Goal: Check status: Check status

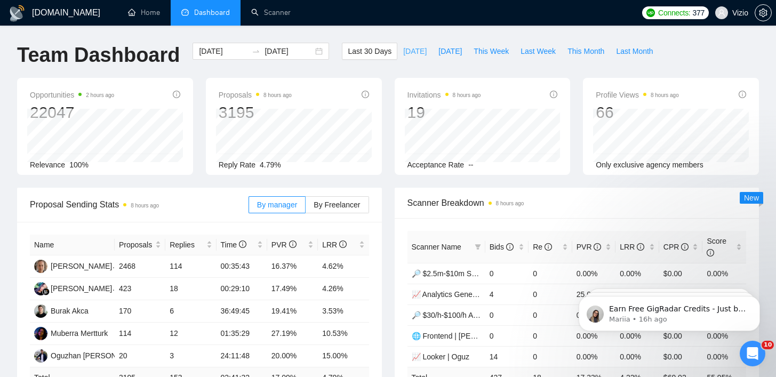
click at [407, 52] on span "Today" at bounding box center [414, 51] width 23 height 12
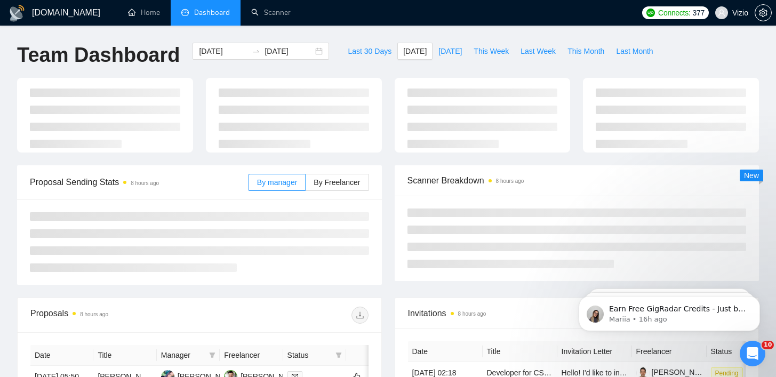
type input "2025-08-25"
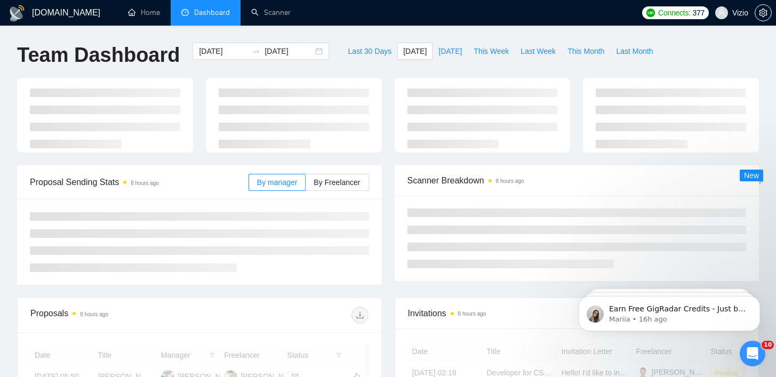
click at [374, 29] on div "GigRadar.io Home Dashboard Scanner Connects: 377 Vizio Team Dashboard 2025-08-2…" at bounding box center [388, 367] width 776 height 734
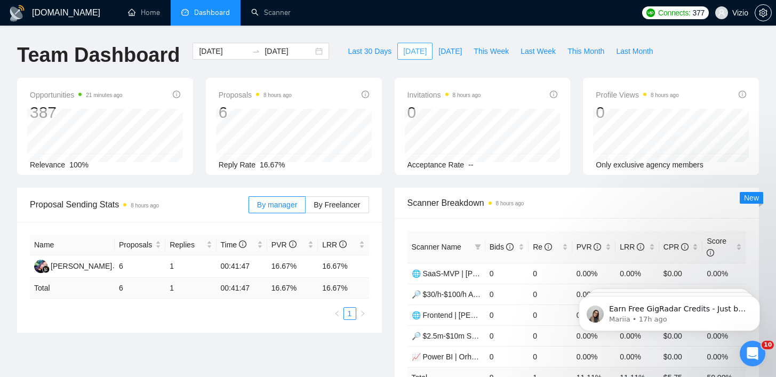
click at [403, 50] on span "Today" at bounding box center [414, 51] width 23 height 12
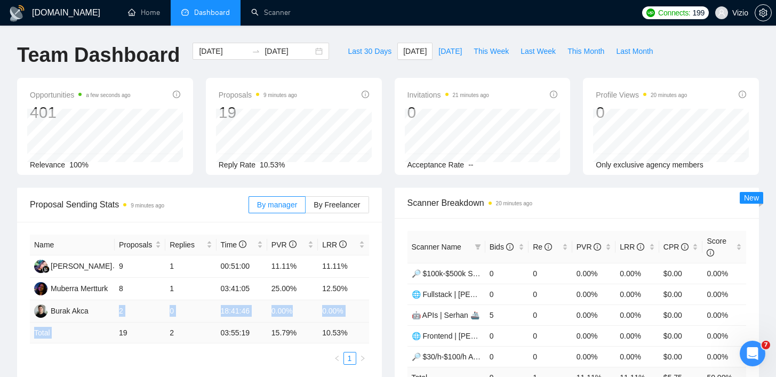
click at [170, 327] on table "Name Proposals Replies Time PVR LRR Seny Marsela 9 1 00:51:00 11.11% 11.11% Mub…" at bounding box center [199, 289] width 339 height 109
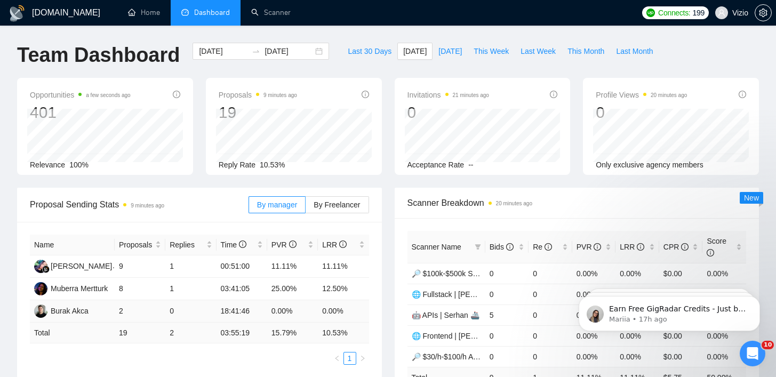
click at [179, 308] on td "0" at bounding box center [190, 311] width 51 height 22
drag, startPoint x: 149, startPoint y: 310, endPoint x: 85, endPoint y: 300, distance: 64.7
click at [83, 301] on tr "Burak Akca 2 0 18:41:46 0.00% 0.00%" at bounding box center [199, 311] width 339 height 22
click at [204, 319] on td "0" at bounding box center [190, 311] width 51 height 22
